Goal: Task Accomplishment & Management: Manage account settings

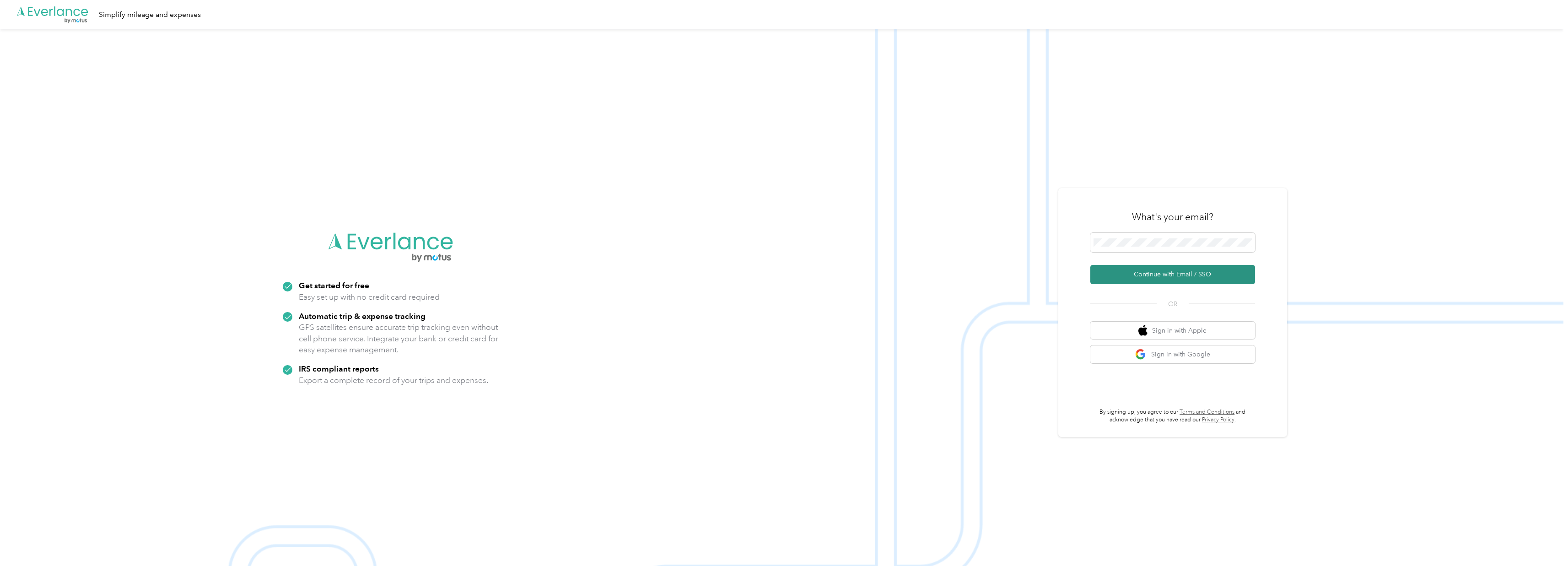
click at [1126, 274] on button "Continue with Email / SSO" at bounding box center [1172, 274] width 165 height 19
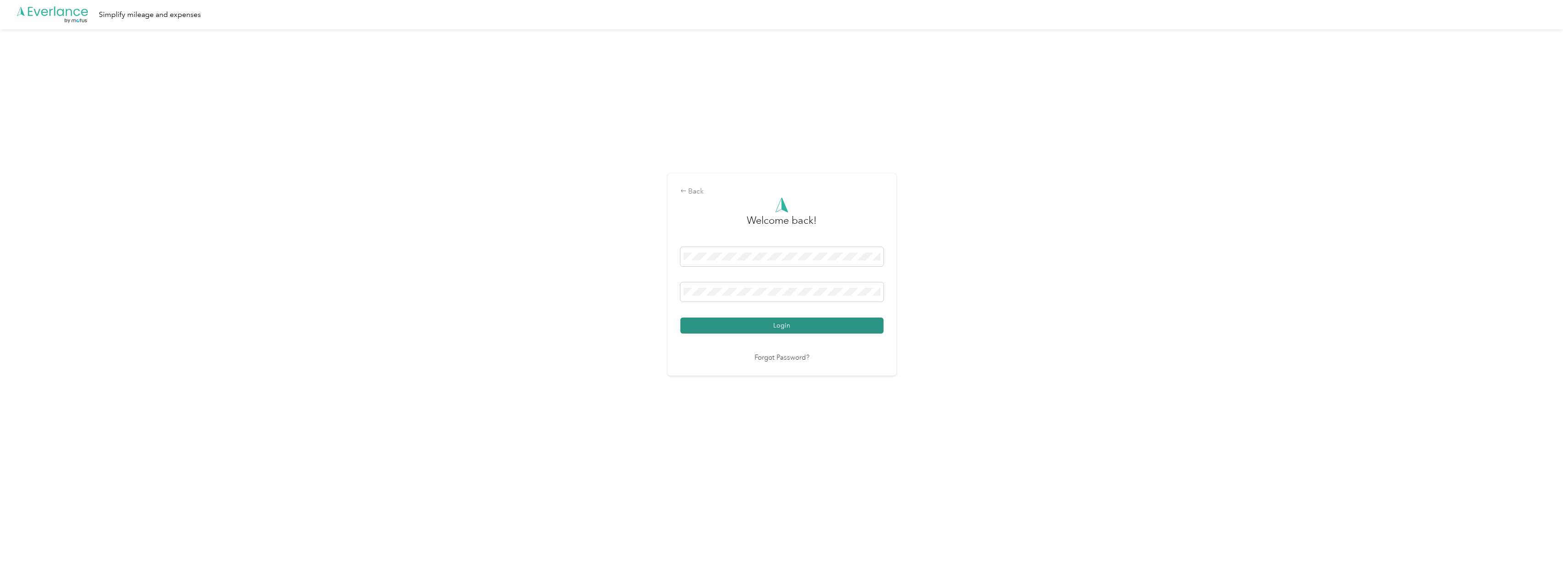
click at [789, 321] on button "Login" at bounding box center [782, 326] width 203 height 16
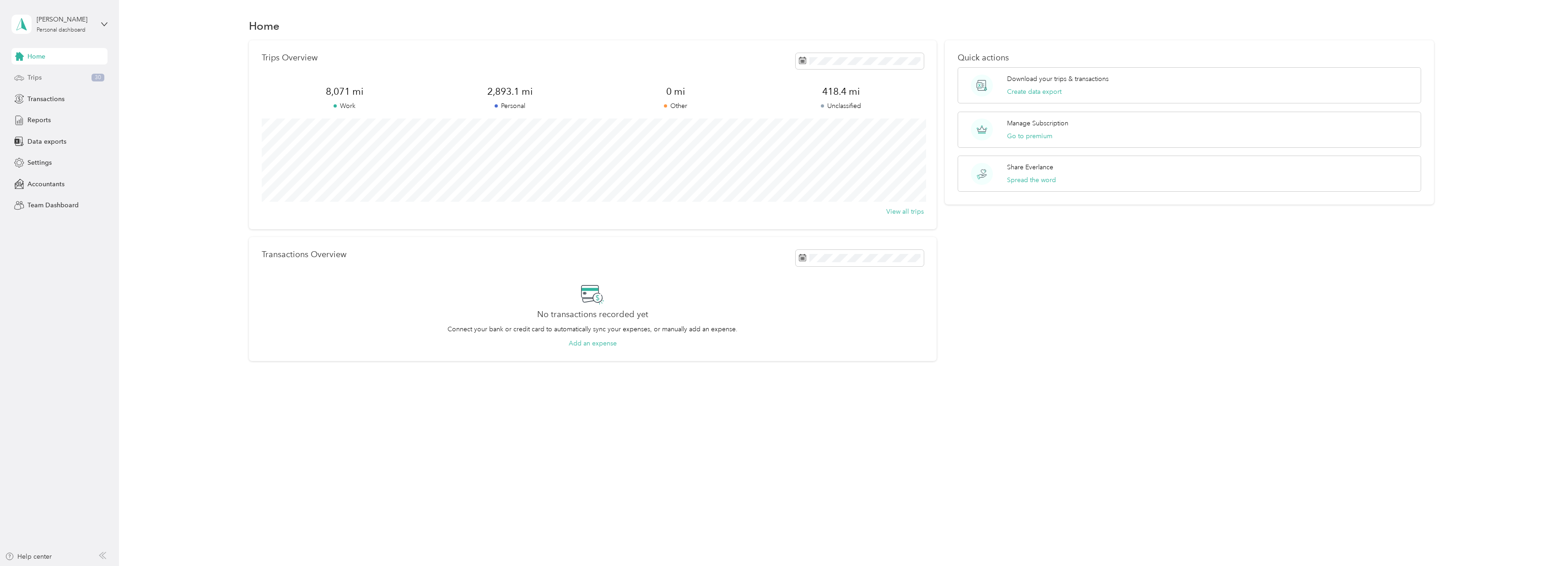
click at [31, 76] on span "Trips" at bounding box center [34, 78] width 14 height 10
